Goal: Task Accomplishment & Management: Manage account settings

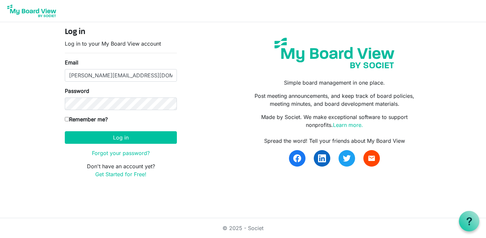
click at [244, 65] on div "Simple board management in one place. Post meeting announcements, and keep trac…" at bounding box center [334, 105] width 183 height 156
click at [105, 111] on form "Log in Log in to your My Board View account Email alexandra@foryouth.ca Passwor…" at bounding box center [121, 102] width 112 height 151
click at [65, 131] on button "Log in" at bounding box center [121, 137] width 112 height 13
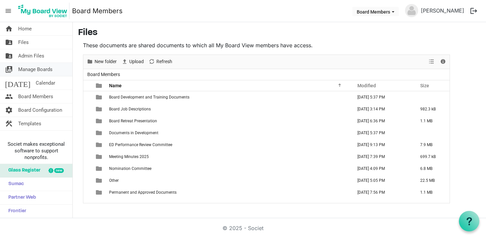
click at [33, 73] on span "Manage Boards" at bounding box center [35, 69] width 34 height 13
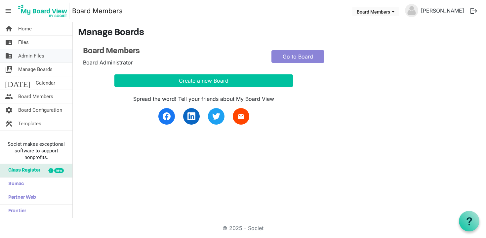
click at [34, 54] on span "Admin Files" at bounding box center [31, 55] width 26 height 13
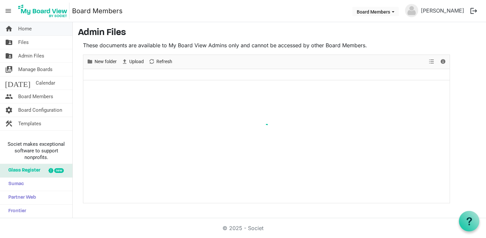
click at [34, 27] on link "home Home" at bounding box center [36, 28] width 72 height 13
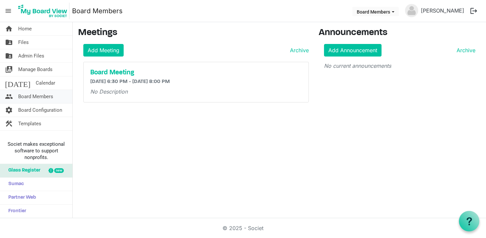
click at [37, 98] on span "Board Members" at bounding box center [35, 96] width 35 height 13
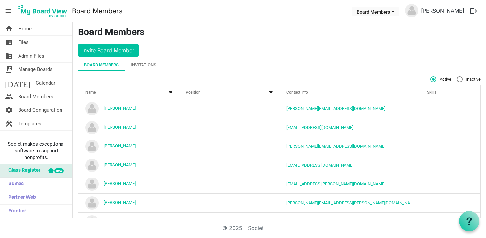
click at [460, 81] on label "Inactive" at bounding box center [468, 79] width 24 height 6
click at [457, 77] on input "Inactive" at bounding box center [456, 76] width 0 height 0
radio input "true"
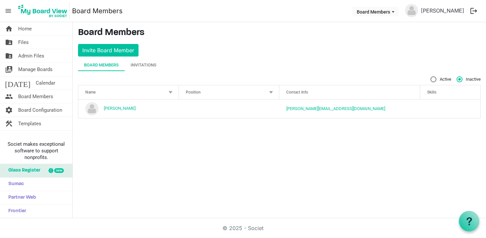
click at [430, 78] on label "Active" at bounding box center [440, 79] width 21 height 6
click at [430, 77] on input "Active" at bounding box center [430, 76] width 0 height 0
radio input "true"
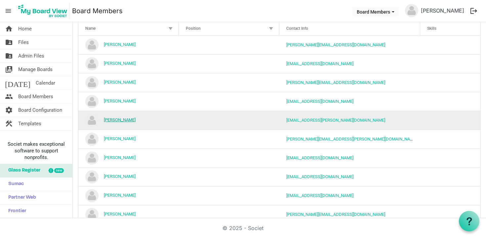
scroll to position [99, 0]
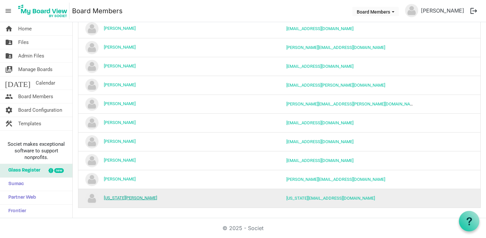
click at [133, 198] on link "Virginia Kanyogonya" at bounding box center [130, 197] width 53 height 5
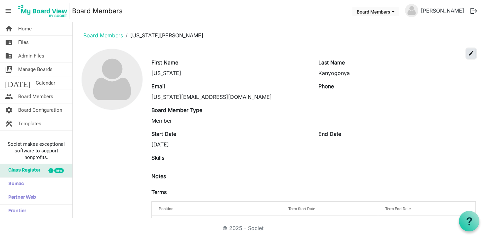
click at [469, 55] on span "edit" at bounding box center [471, 53] width 6 height 6
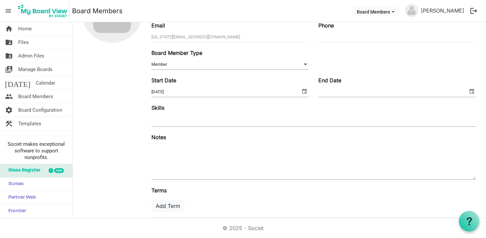
scroll to position [71, 0]
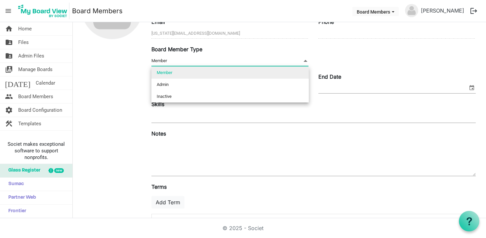
click at [224, 57] on span "Member Member" at bounding box center [229, 61] width 157 height 10
click at [211, 92] on li "Inactive" at bounding box center [229, 97] width 157 height 12
type input "Inactive"
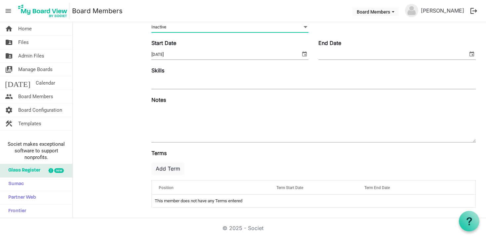
scroll to position [0, 0]
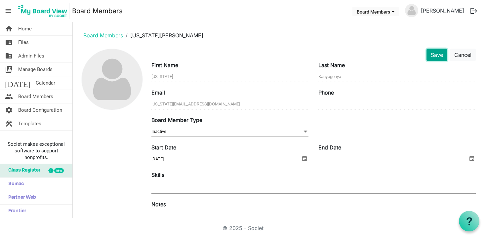
click at [429, 58] on button "Save" at bounding box center [436, 55] width 21 height 13
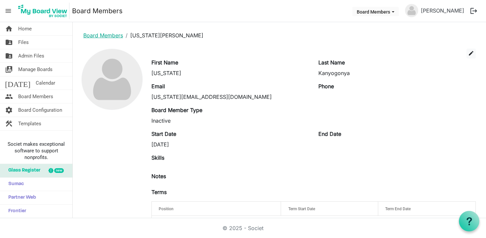
click at [93, 34] on link "Board Members" at bounding box center [103, 35] width 40 height 7
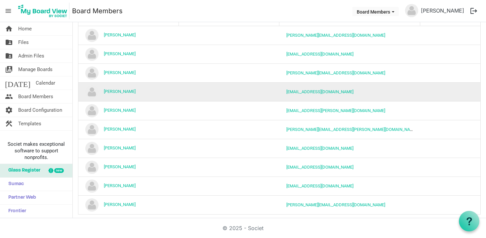
scroll to position [80, 0]
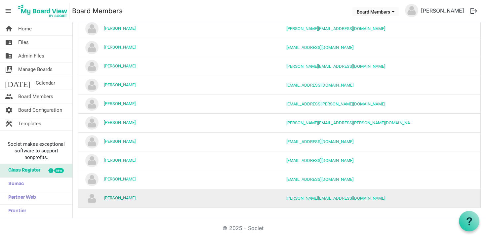
click at [127, 197] on link "Shaneeza Nazseer Ally" at bounding box center [120, 197] width 32 height 5
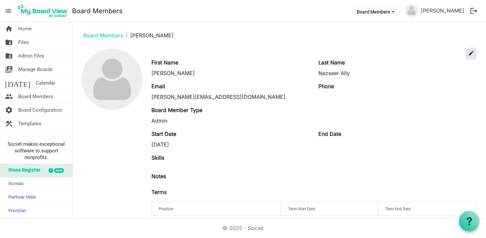
click at [473, 54] on span "edit" at bounding box center [471, 53] width 6 height 6
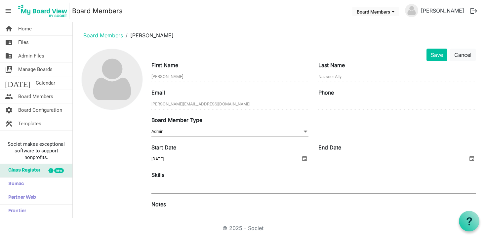
click at [198, 132] on span "Admin Admin" at bounding box center [229, 132] width 157 height 10
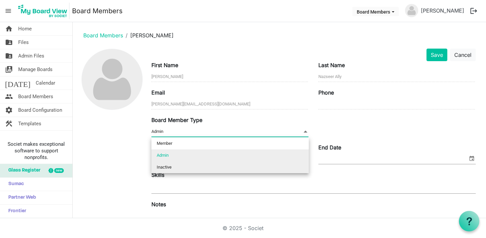
click at [186, 167] on li "Inactive" at bounding box center [229, 167] width 157 height 12
type input "Inactive"
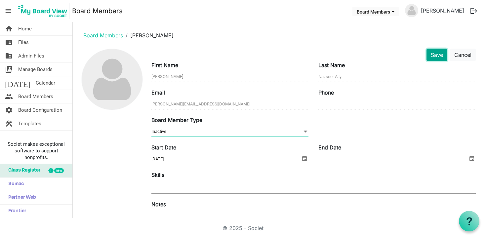
click at [439, 57] on button "Save" at bounding box center [436, 55] width 21 height 13
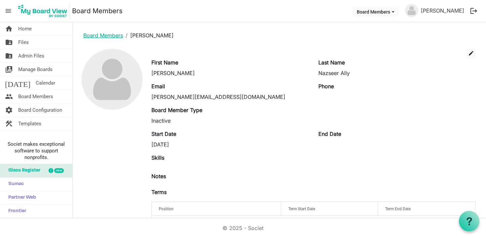
click at [96, 34] on link "Board Members" at bounding box center [103, 35] width 40 height 7
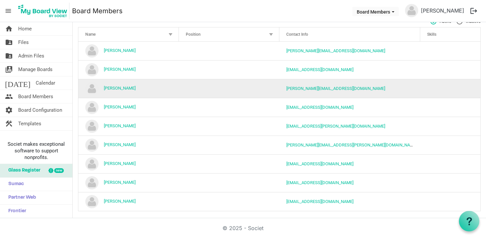
scroll to position [61, 0]
